Goal: Information Seeking & Learning: Stay updated

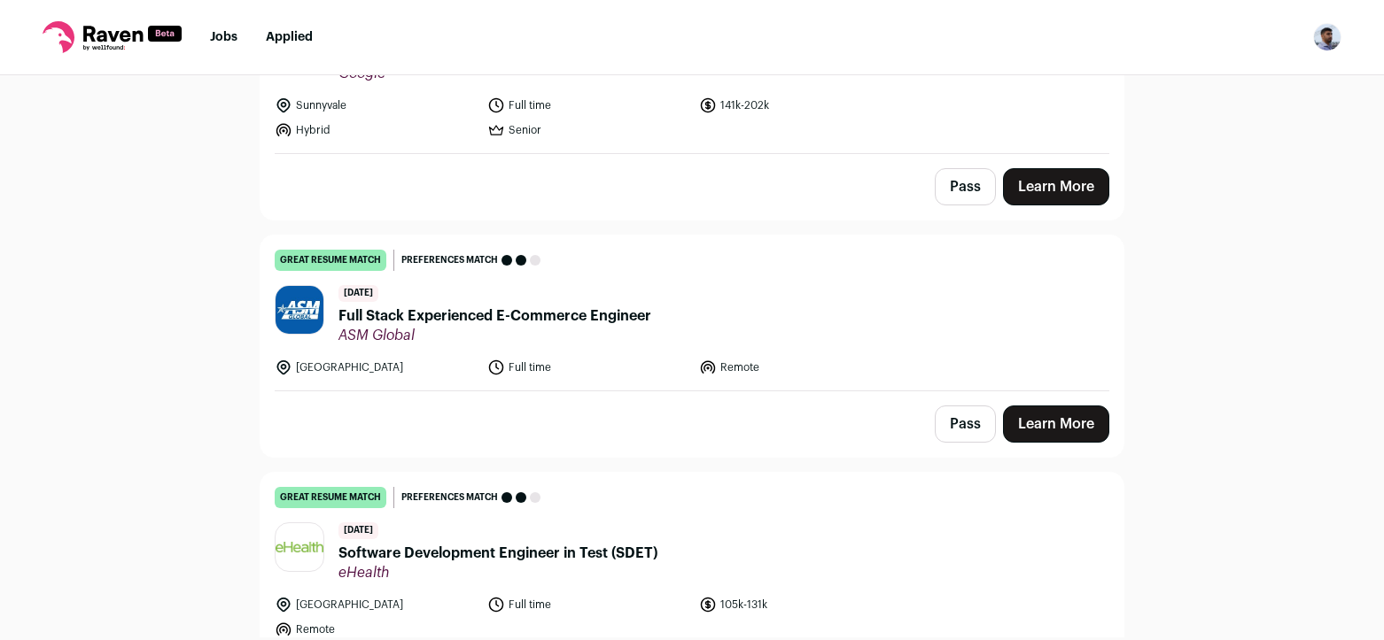
scroll to position [4622, 0]
